Goal: Information Seeking & Learning: Learn about a topic

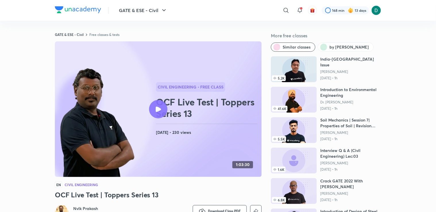
click at [86, 208] on h6 "Nvlk Prakash" at bounding box center [97, 209] width 49 height 6
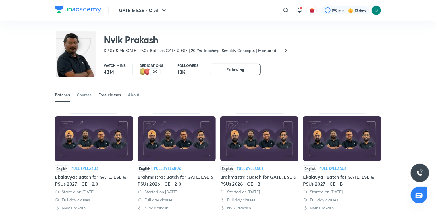
click at [109, 92] on div "Free classes" at bounding box center [109, 95] width 23 height 6
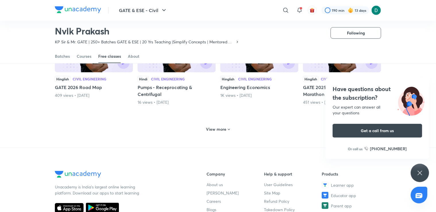
scroll to position [274, 0]
click at [208, 131] on h6 "View more" at bounding box center [216, 130] width 20 height 6
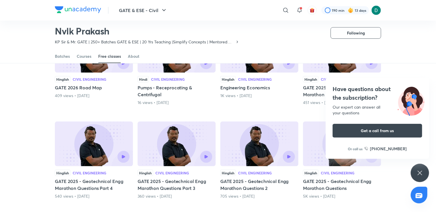
click at [416, 172] on div "Have questions about the subscription? Our expert can answer all your questions…" at bounding box center [420, 173] width 18 height 18
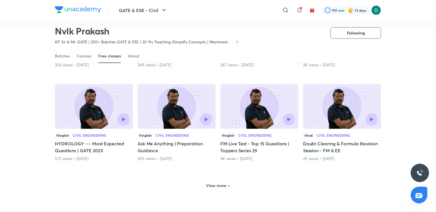
scroll to position [499, 0]
click at [223, 188] on div "View more" at bounding box center [218, 185] width 28 height 9
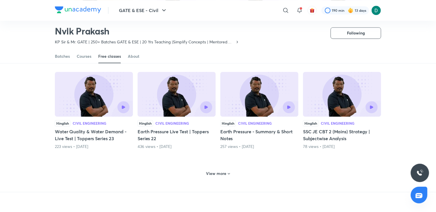
scroll to position [793, 0]
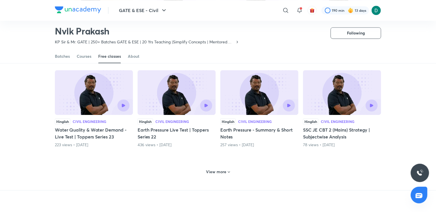
click at [222, 172] on h6 "View more" at bounding box center [216, 172] width 20 height 6
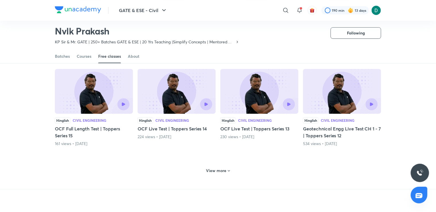
scroll to position [1075, 0]
click at [179, 129] on h5 "OCF Live Test | Toppers Series 14" at bounding box center [177, 128] width 78 height 7
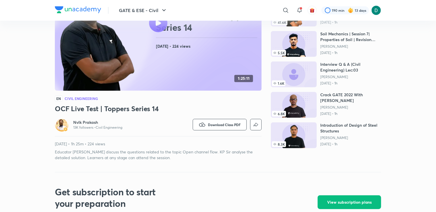
scroll to position [87, 0]
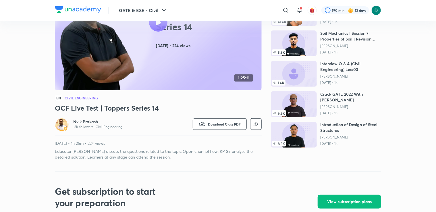
click at [80, 121] on h6 "Nvlk Prakash" at bounding box center [97, 122] width 49 height 6
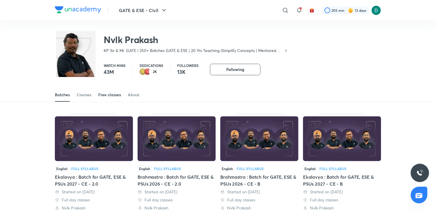
click at [105, 96] on div "Free classes" at bounding box center [109, 95] width 23 height 6
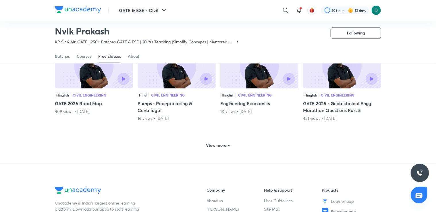
scroll to position [261, 0]
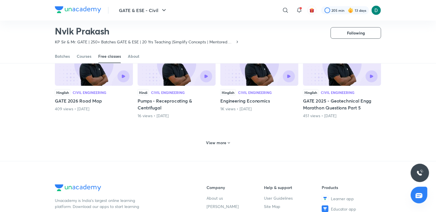
click at [213, 137] on div "View more" at bounding box center [218, 142] width 326 height 15
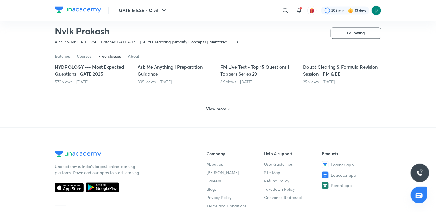
scroll to position [576, 0]
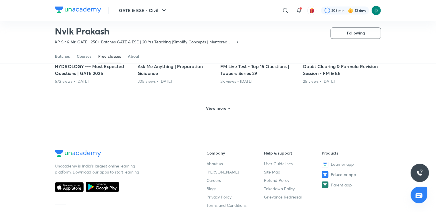
click at [215, 109] on h6 "View more" at bounding box center [216, 108] width 20 height 6
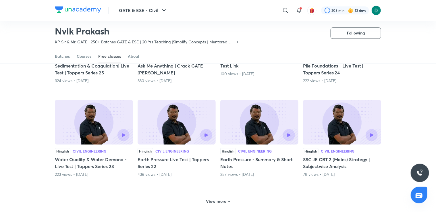
scroll to position [795, 0]
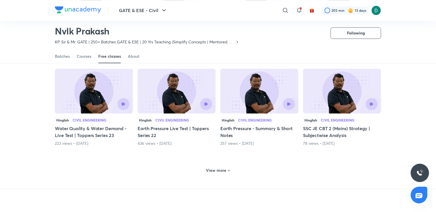
click at [221, 166] on div "View more" at bounding box center [218, 170] width 28 height 9
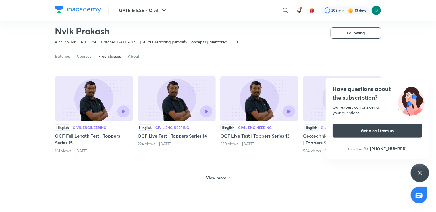
scroll to position [1069, 0]
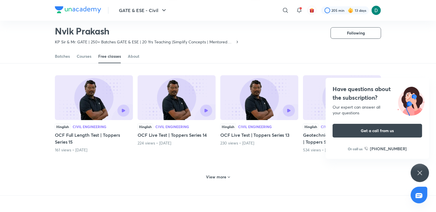
click at [220, 175] on h6 "View more" at bounding box center [216, 177] width 20 height 6
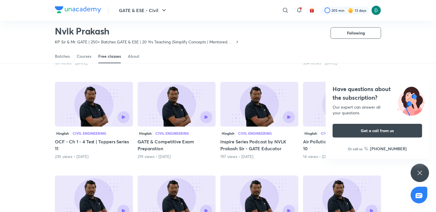
scroll to position [1156, 0]
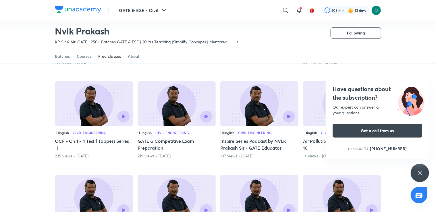
click at [416, 175] on div "Have questions about the subscription? Our expert can answer all your questions…" at bounding box center [420, 173] width 18 height 18
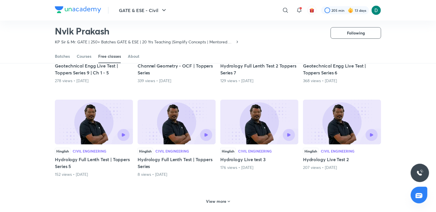
scroll to position [1355, 0]
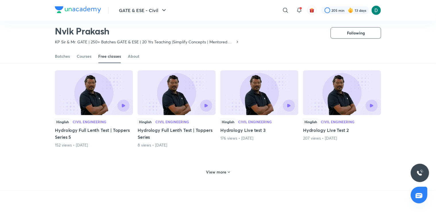
click at [217, 173] on h6 "View more" at bounding box center [216, 172] width 20 height 6
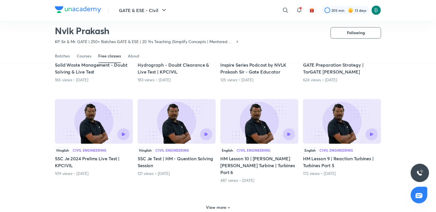
scroll to position [1607, 0]
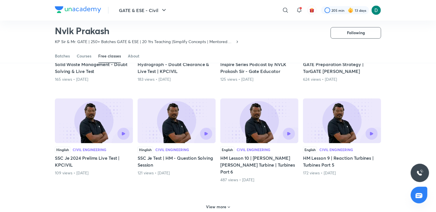
click at [217, 204] on h6 "View more" at bounding box center [216, 207] width 20 height 6
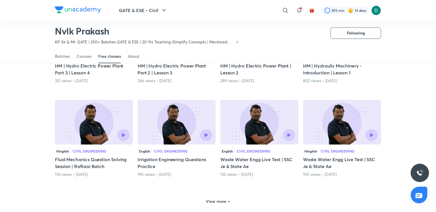
scroll to position [1894, 0]
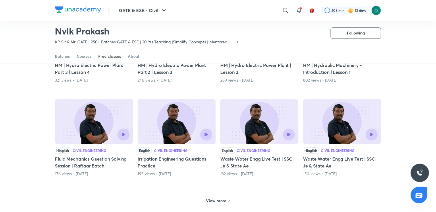
click at [217, 198] on h6 "View more" at bounding box center [216, 201] width 20 height 6
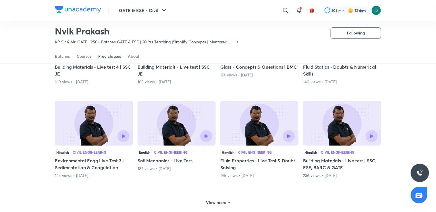
scroll to position [2174, 0]
click at [217, 199] on h6 "View more" at bounding box center [216, 202] width 20 height 6
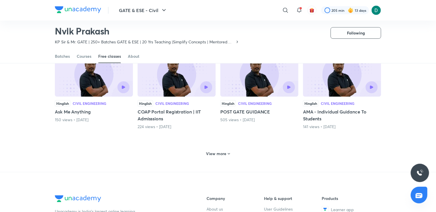
scroll to position [2503, 0]
click at [218, 150] on h6 "View more" at bounding box center [216, 153] width 20 height 6
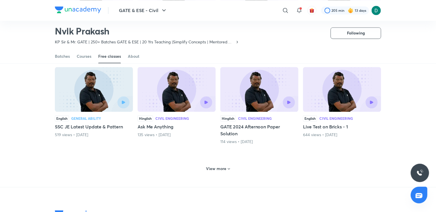
scroll to position [2769, 0]
click at [217, 166] on h6 "View more" at bounding box center [216, 169] width 20 height 6
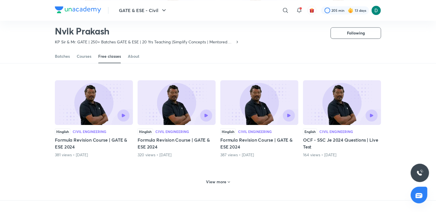
scroll to position [3036, 0]
click at [218, 179] on h6 "View more" at bounding box center [216, 182] width 20 height 6
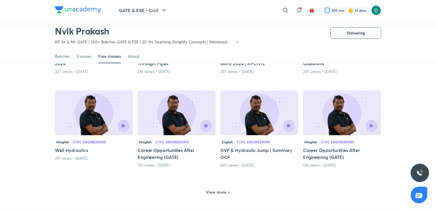
scroll to position [3326, 0]
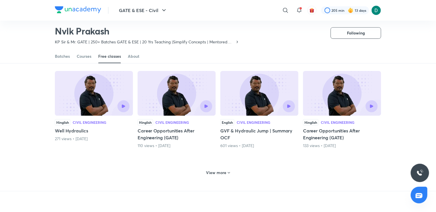
click at [216, 170] on h6 "View more" at bounding box center [216, 173] width 20 height 6
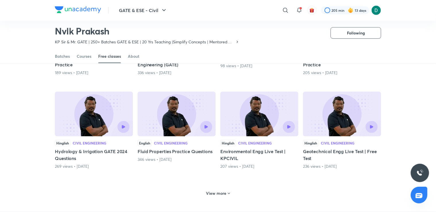
scroll to position [3587, 0]
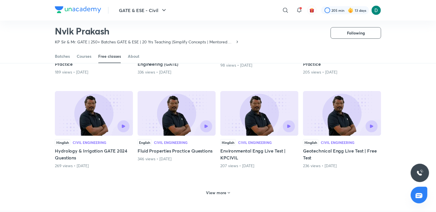
click at [214, 190] on h6 "View more" at bounding box center [216, 193] width 20 height 6
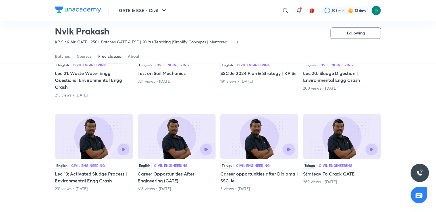
scroll to position [3852, 0]
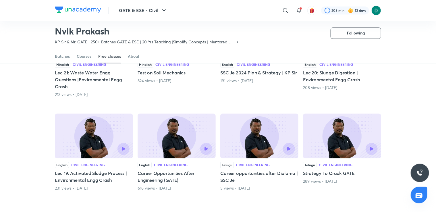
click at [214, 212] on h6 "View more" at bounding box center [216, 215] width 20 height 6
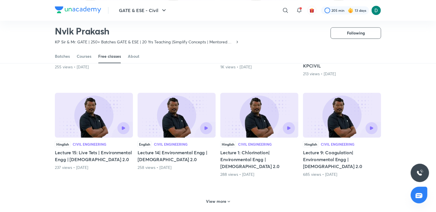
scroll to position [4161, 0]
click at [218, 198] on h6 "View more" at bounding box center [216, 201] width 20 height 6
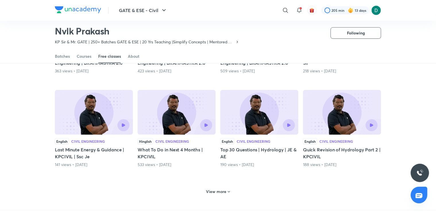
scroll to position [4451, 0]
click at [219, 189] on h6 "View more" at bounding box center [216, 192] width 20 height 6
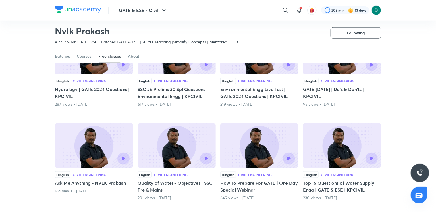
scroll to position [4699, 0]
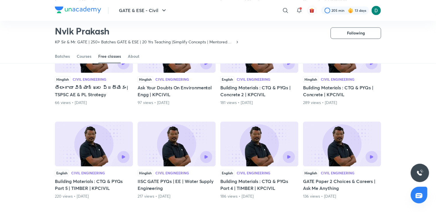
scroll to position [4981, 0]
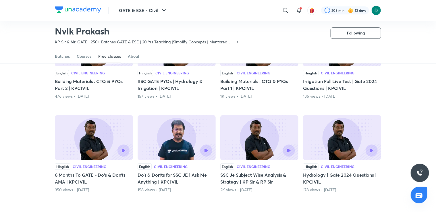
scroll to position [5269, 0]
click at [214, 212] on h6 "View more" at bounding box center [216, 217] width 20 height 6
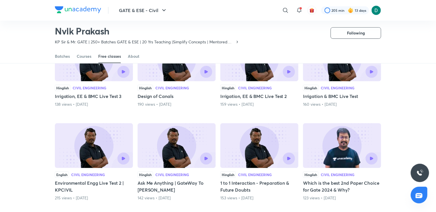
scroll to position [5534, 0]
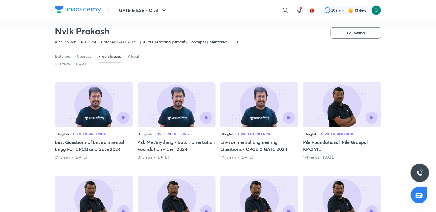
scroll to position [5770, 0]
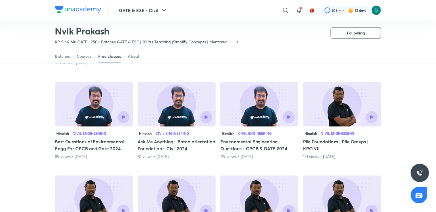
click at [214, 194] on div "English Civil Engineering Pile Foundations | Bascis To Advanced | KPCIVIL 115 v…" at bounding box center [177, 214] width 78 height 78
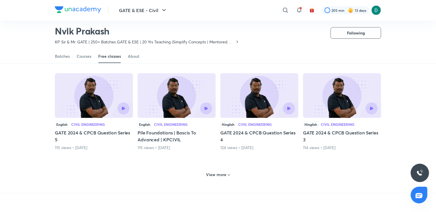
scroll to position [5872, 0]
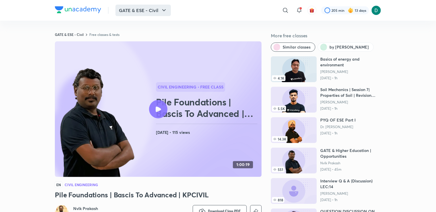
click at [124, 9] on button "GATE & ESE - Civil" at bounding box center [142, 10] width 55 height 11
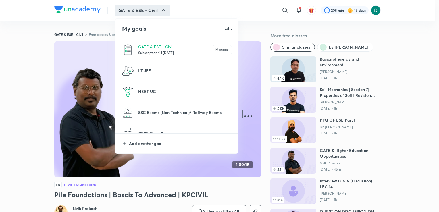
click at [145, 50] on p "Subscription till [DATE]" at bounding box center [175, 53] width 74 height 6
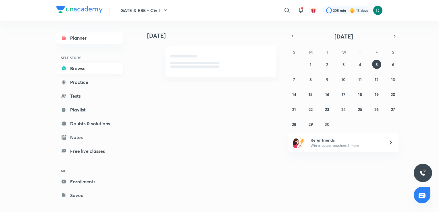
click at [78, 66] on link "Browse" at bounding box center [89, 68] width 67 height 11
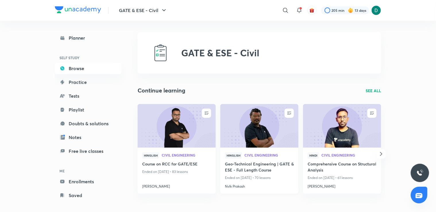
click at [231, 165] on h4 "Geo-Technical Engineering | GATE & ESE - Full Length Course" at bounding box center [259, 167] width 69 height 13
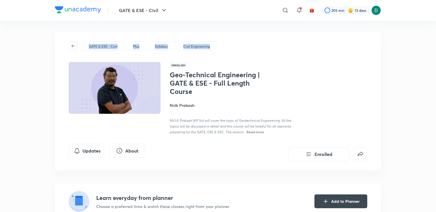
drag, startPoint x: 67, startPoint y: 76, endPoint x: 73, endPoint y: 47, distance: 29.4
click at [73, 47] on div "GATE & ESE - Civil Plus Syllabus Civil Engineering Hinglish Geo-Technical Engin…" at bounding box center [218, 101] width 326 height 138
click at [71, 47] on span "button" at bounding box center [73, 46] width 9 height 5
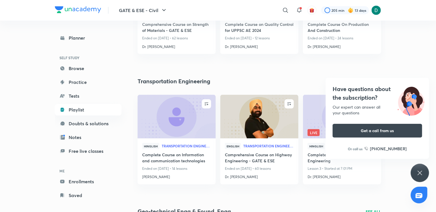
scroll to position [373, 0]
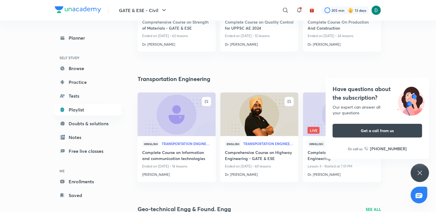
click at [418, 172] on icon at bounding box center [419, 172] width 7 height 7
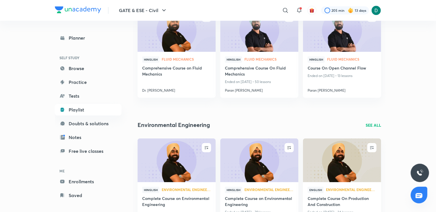
scroll to position [849, 0]
click at [326, 78] on p "Ended on [DATE] • 13 lessons" at bounding box center [341, 75] width 69 height 7
click at [324, 68] on h4 "Course On Open Channel Flow" at bounding box center [341, 68] width 69 height 7
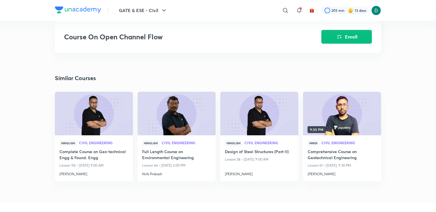
scroll to position [658, 0]
